Goal: Check status

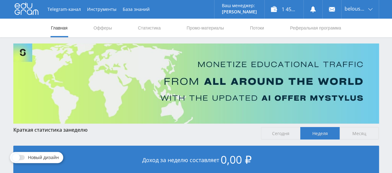
click at [151, 34] on link "Статистика" at bounding box center [149, 28] width 24 height 19
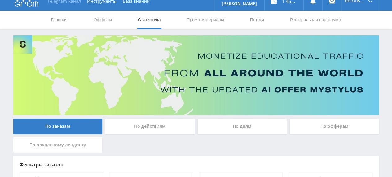
scroll to position [4, 0]
